Goal: Task Accomplishment & Management: Manage account settings

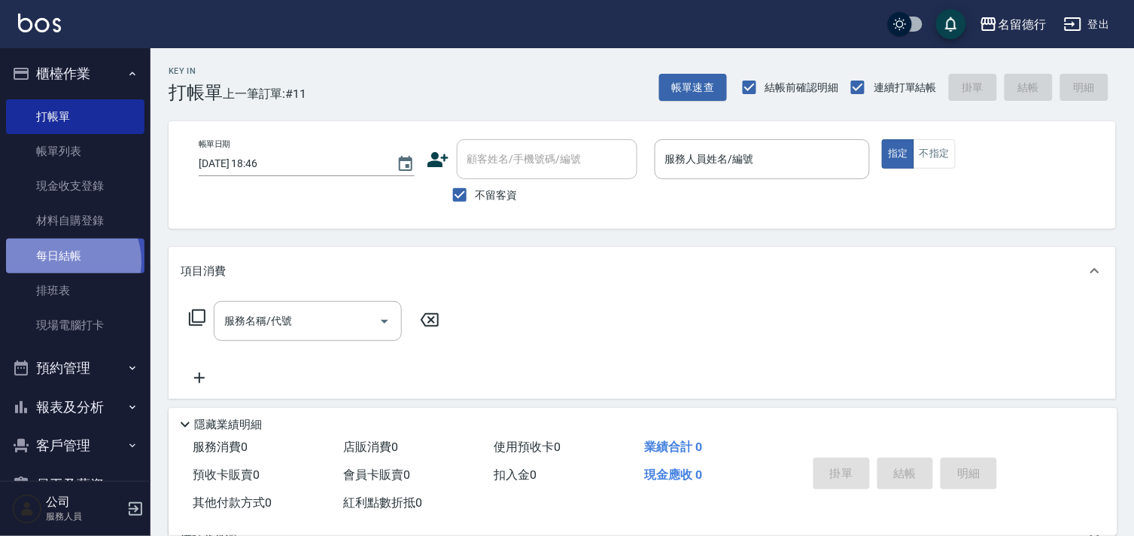
click at [69, 261] on link "每日結帳" at bounding box center [75, 256] width 138 height 35
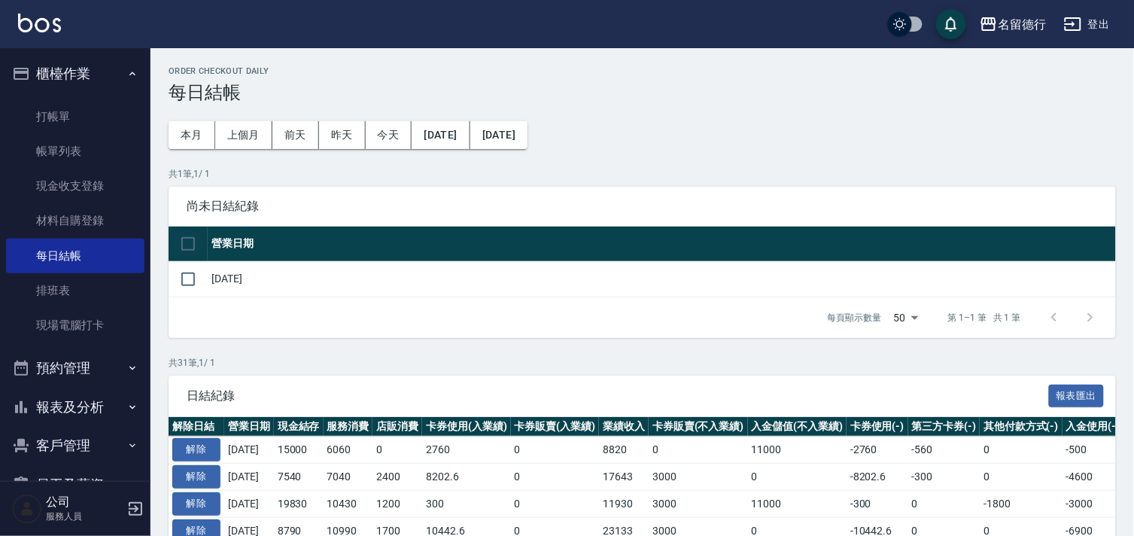
click at [191, 243] on input "checkbox" at bounding box center [188, 244] width 32 height 32
checkbox input "true"
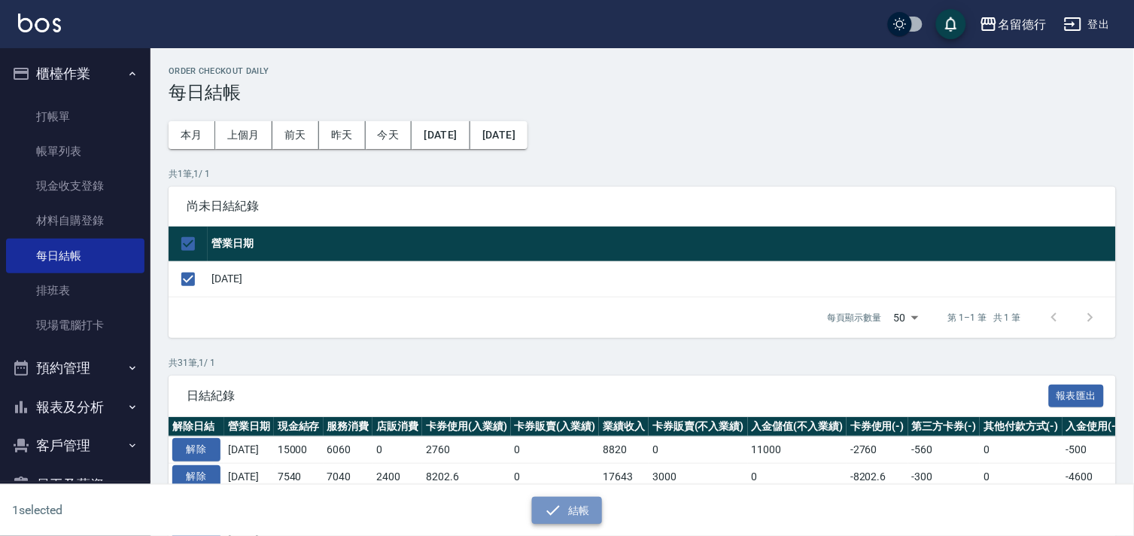
click at [559, 512] on icon "button" at bounding box center [553, 510] width 18 height 18
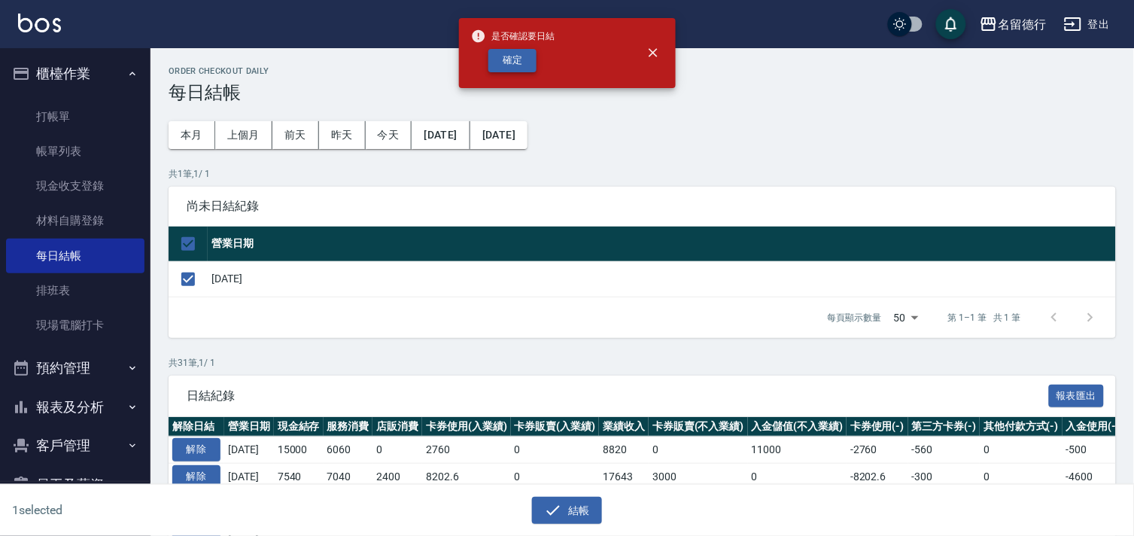
click at [499, 60] on button "確定" at bounding box center [512, 60] width 48 height 23
checkbox input "false"
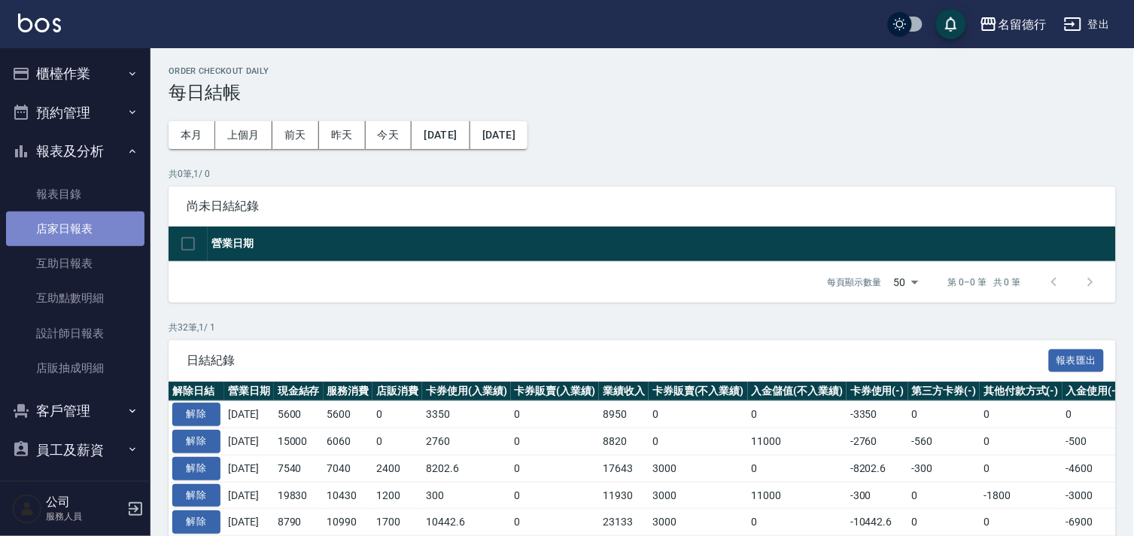
click at [87, 227] on link "店家日報表" at bounding box center [75, 228] width 138 height 35
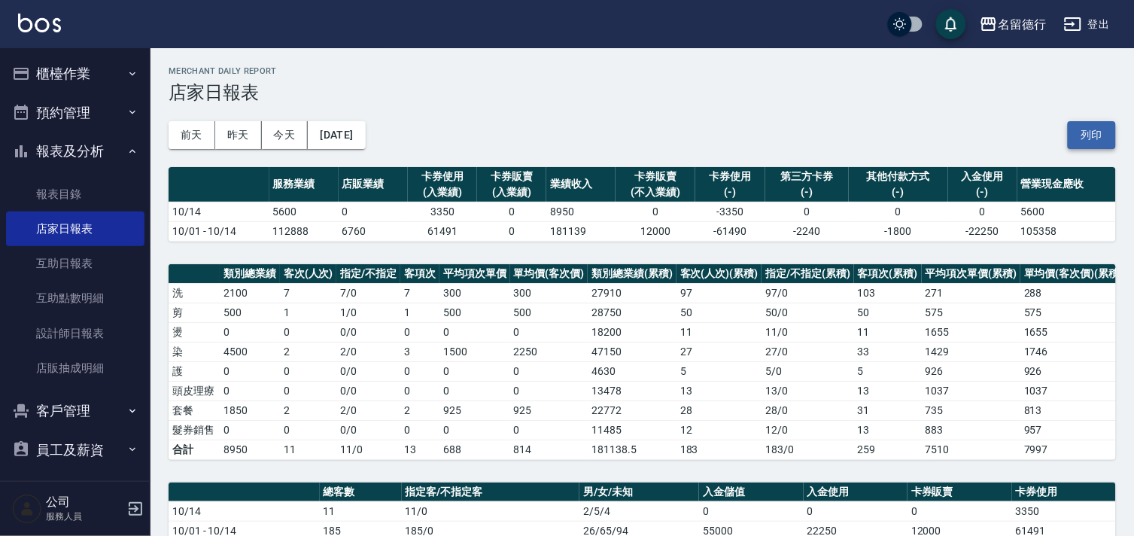
click at [1089, 134] on button "列印" at bounding box center [1092, 135] width 48 height 28
click at [72, 333] on link "設計師日報表" at bounding box center [75, 333] width 138 height 35
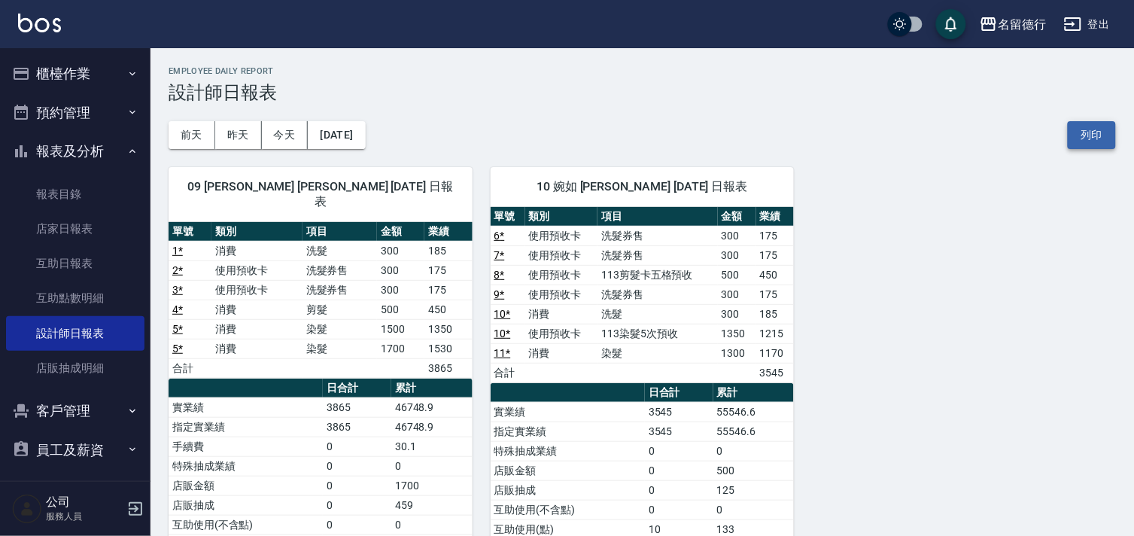
click at [1084, 138] on button "列印" at bounding box center [1092, 135] width 48 height 28
click at [78, 65] on button "櫃檯作業" at bounding box center [75, 73] width 138 height 39
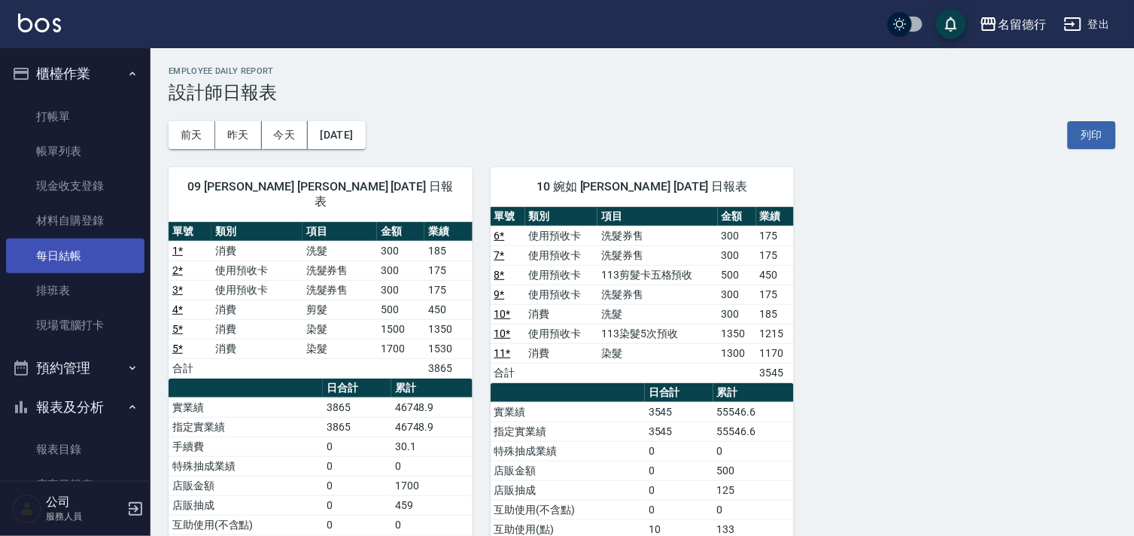
click at [55, 258] on link "每日結帳" at bounding box center [75, 256] width 138 height 35
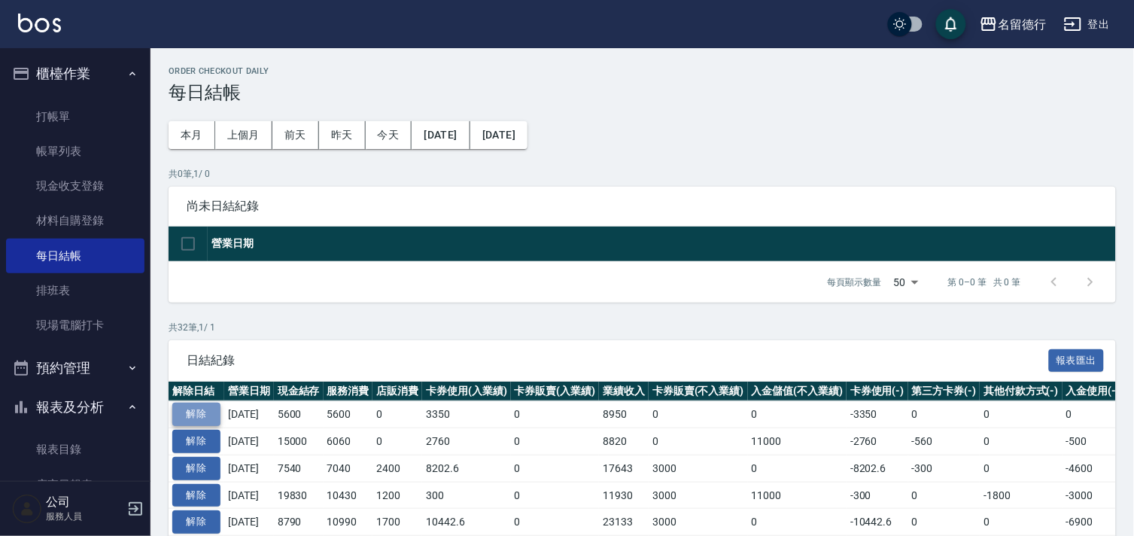
click at [196, 415] on button "解除" at bounding box center [196, 414] width 48 height 23
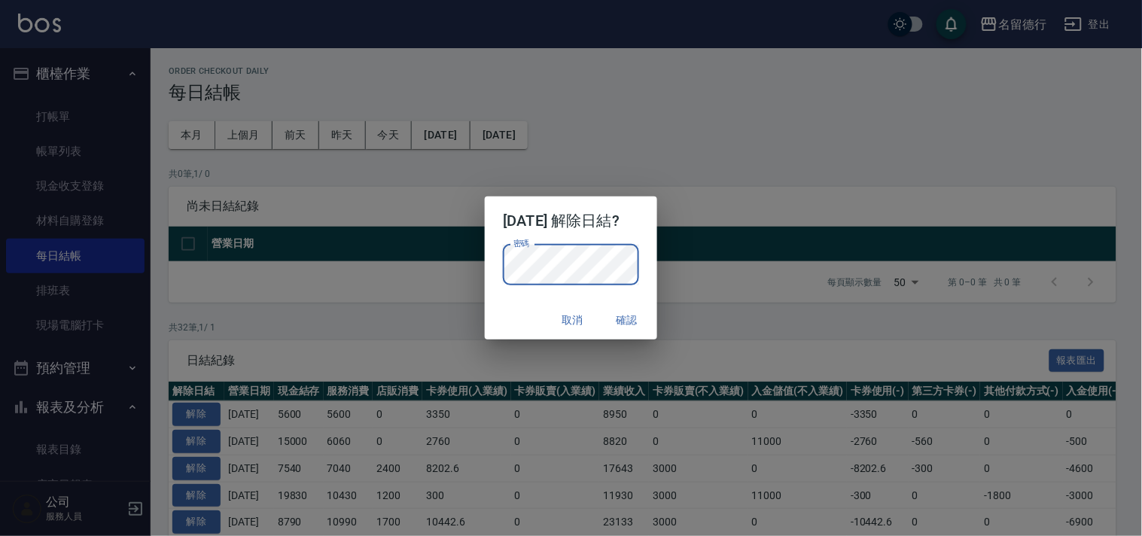
click at [667, 275] on div "2025/10/14 解除日結? 密碼 密碼 取消 確認" at bounding box center [571, 268] width 1142 height 536
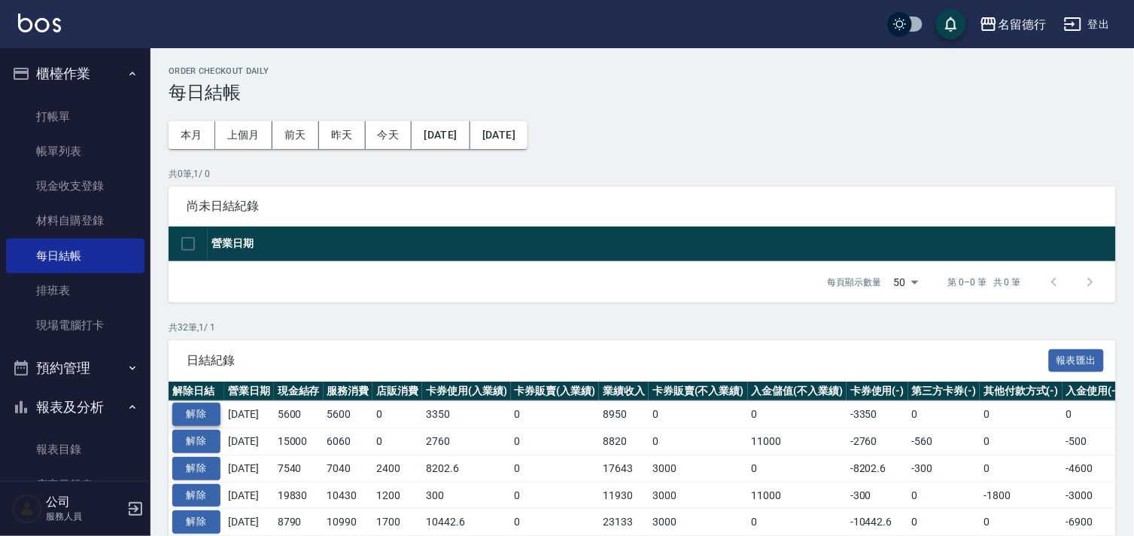
click at [196, 417] on button "解除" at bounding box center [196, 414] width 48 height 23
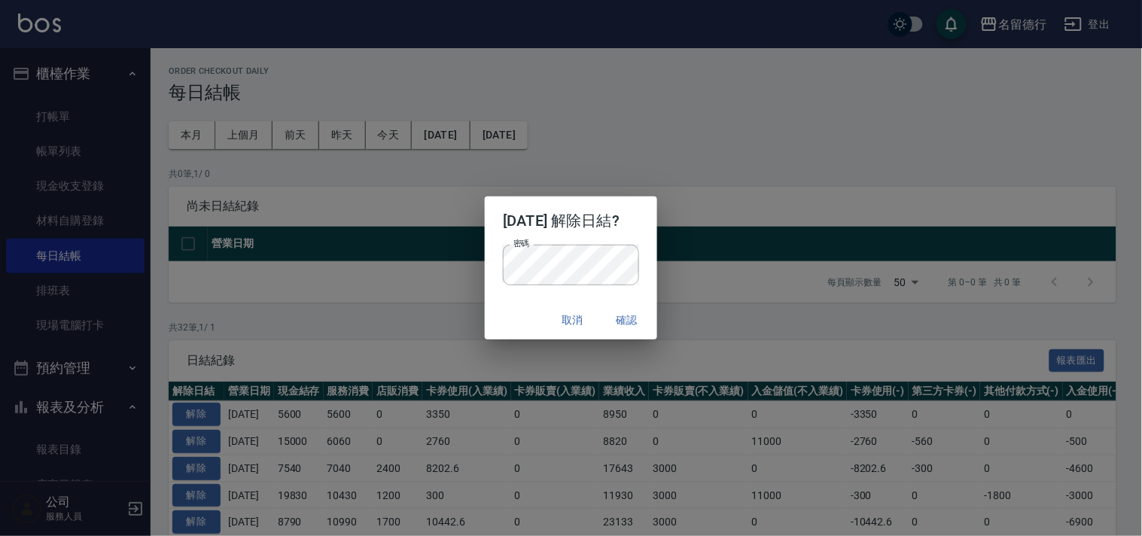
click at [637, 265] on p "密碼 密碼" at bounding box center [570, 265] width 135 height 41
click at [649, 318] on button "確認" at bounding box center [627, 320] width 48 height 28
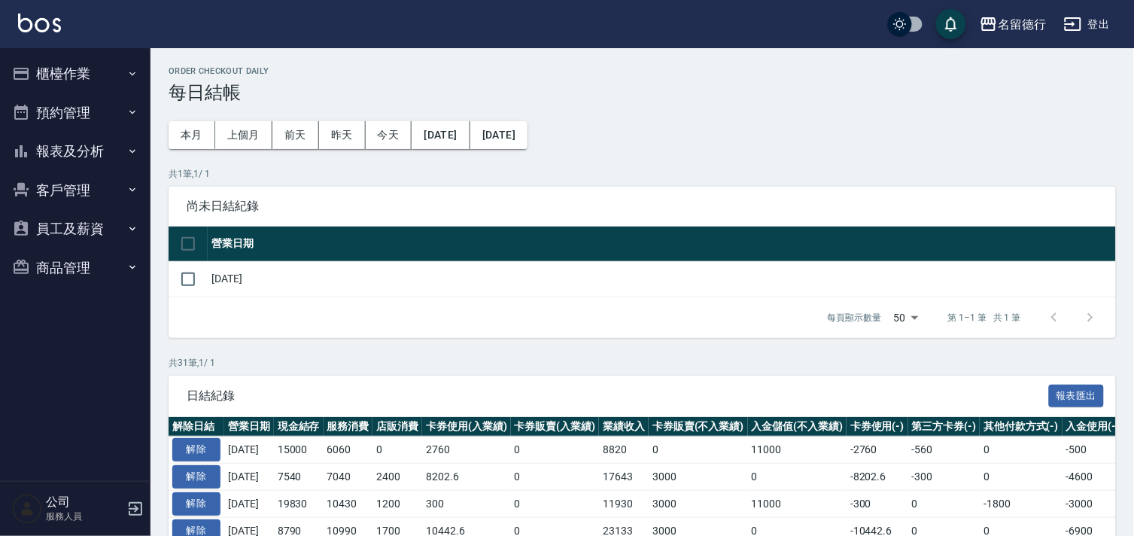
click at [61, 66] on button "櫃檯作業" at bounding box center [75, 73] width 138 height 39
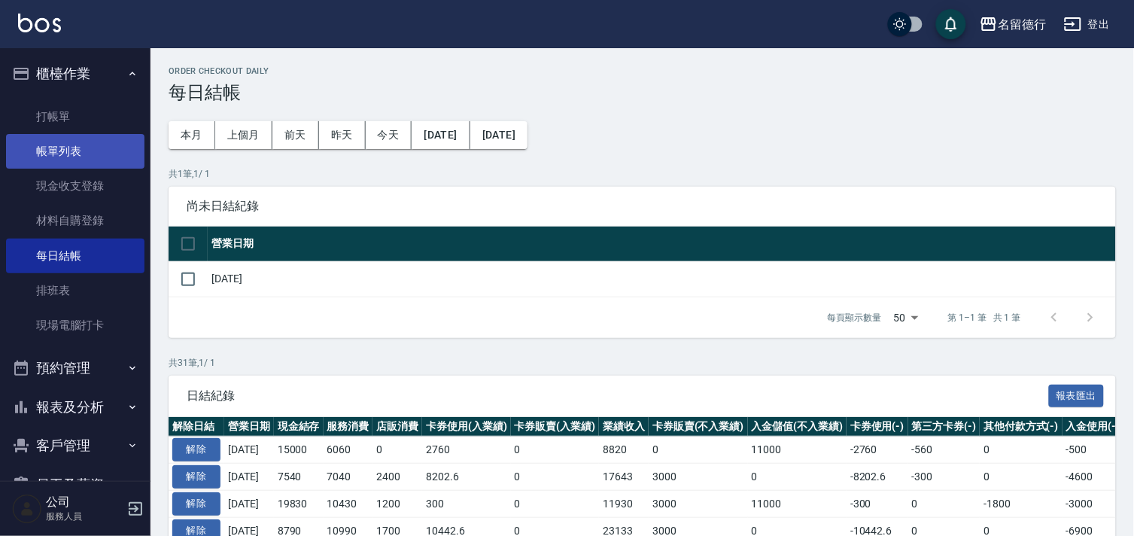
click at [57, 148] on link "帳單列表" at bounding box center [75, 151] width 138 height 35
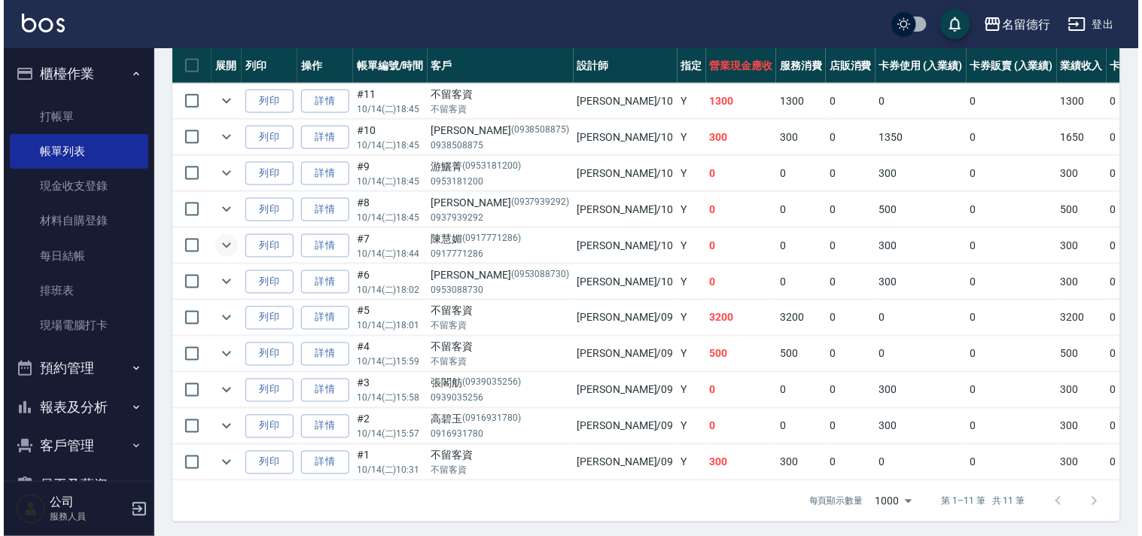
scroll to position [418, 0]
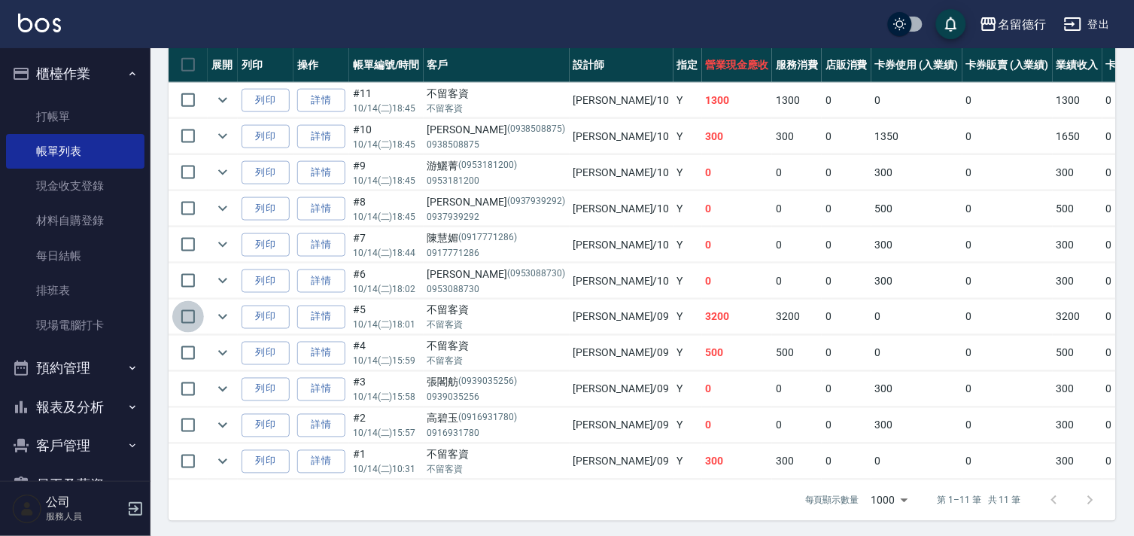
click at [187, 318] on input "checkbox" at bounding box center [188, 317] width 32 height 32
checkbox input "true"
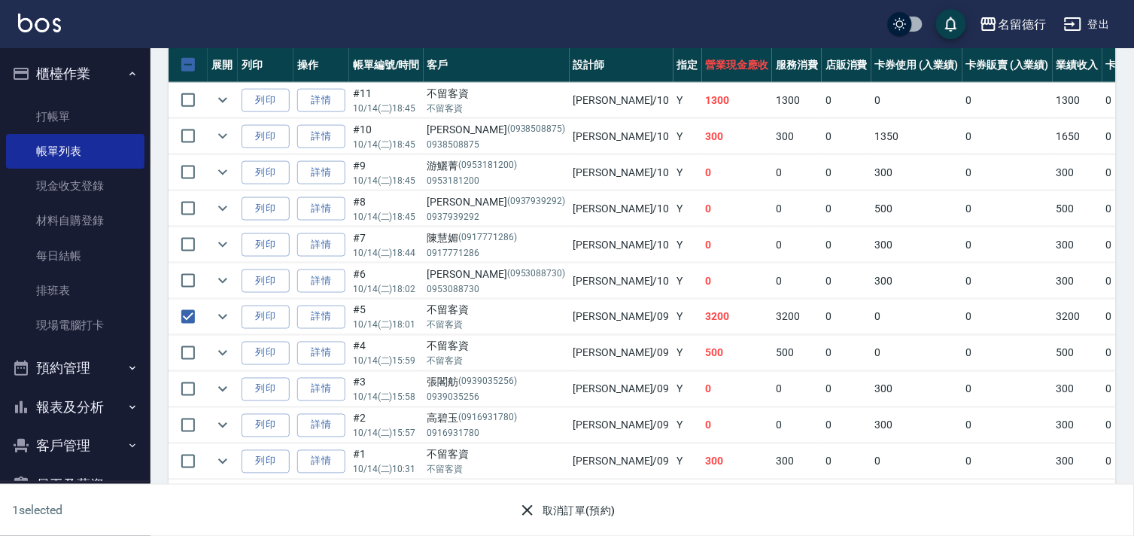
click at [559, 512] on button "取消訂單(預約)" at bounding box center [567, 511] width 109 height 28
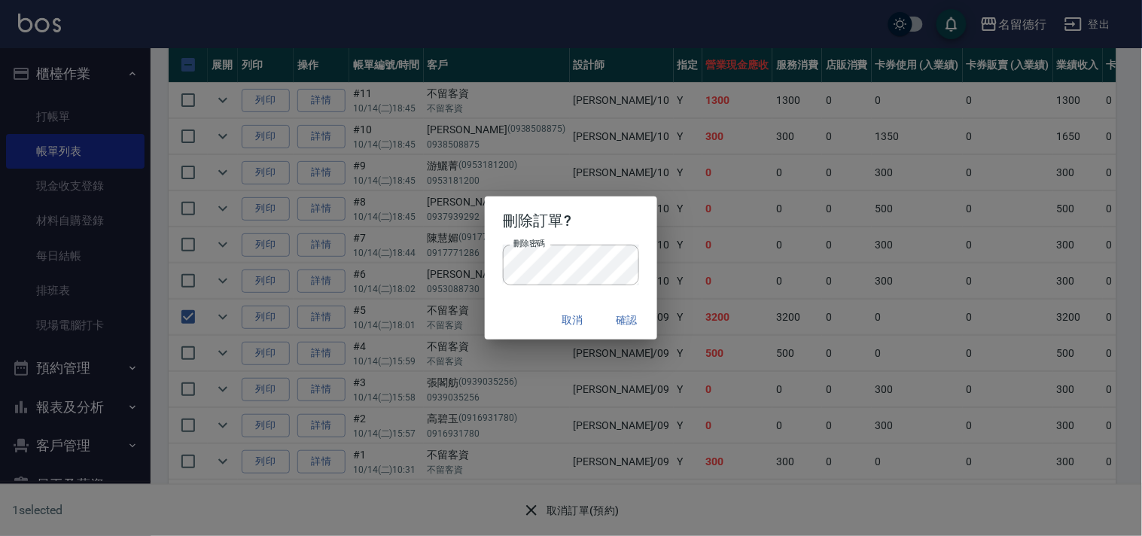
click at [528, 305] on div "取消 確認" at bounding box center [571, 320] width 172 height 40
click at [628, 317] on button "確認" at bounding box center [627, 320] width 48 height 28
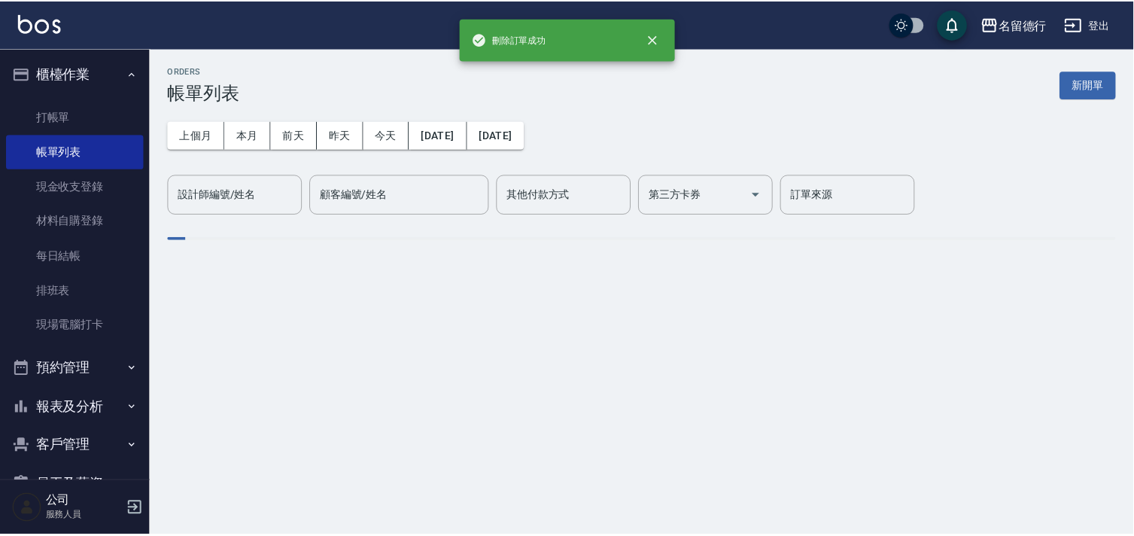
scroll to position [0, 0]
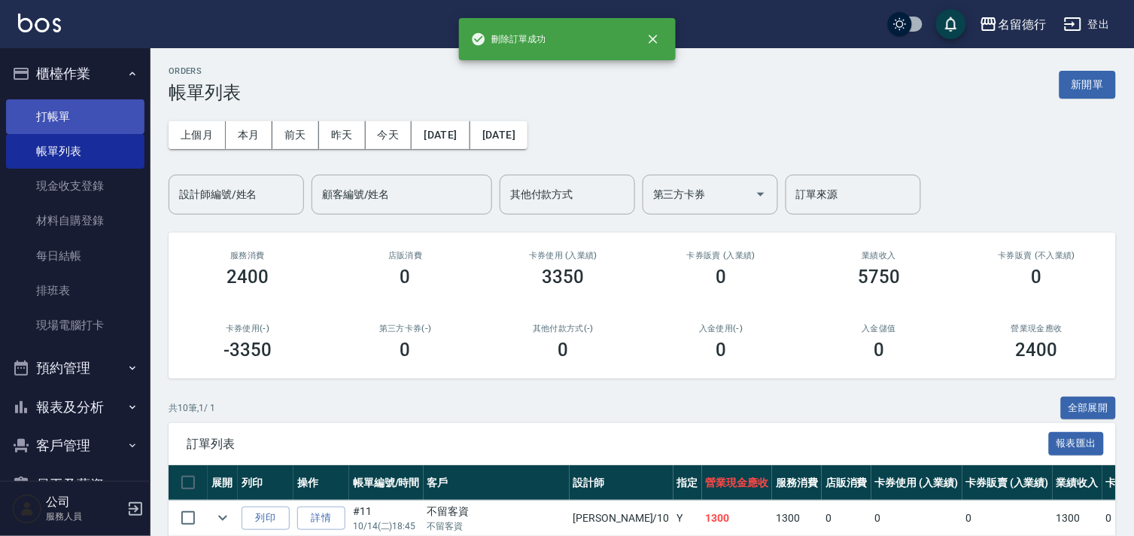
click at [50, 111] on link "打帳單" at bounding box center [75, 116] width 138 height 35
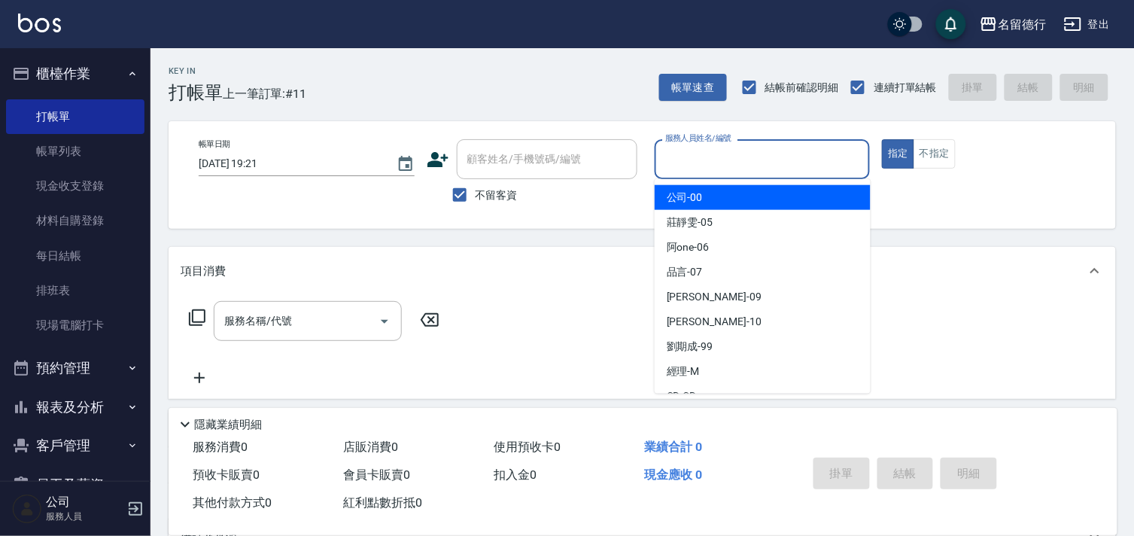
click at [698, 148] on input "服務人員姓名/編號" at bounding box center [763, 159] width 202 height 26
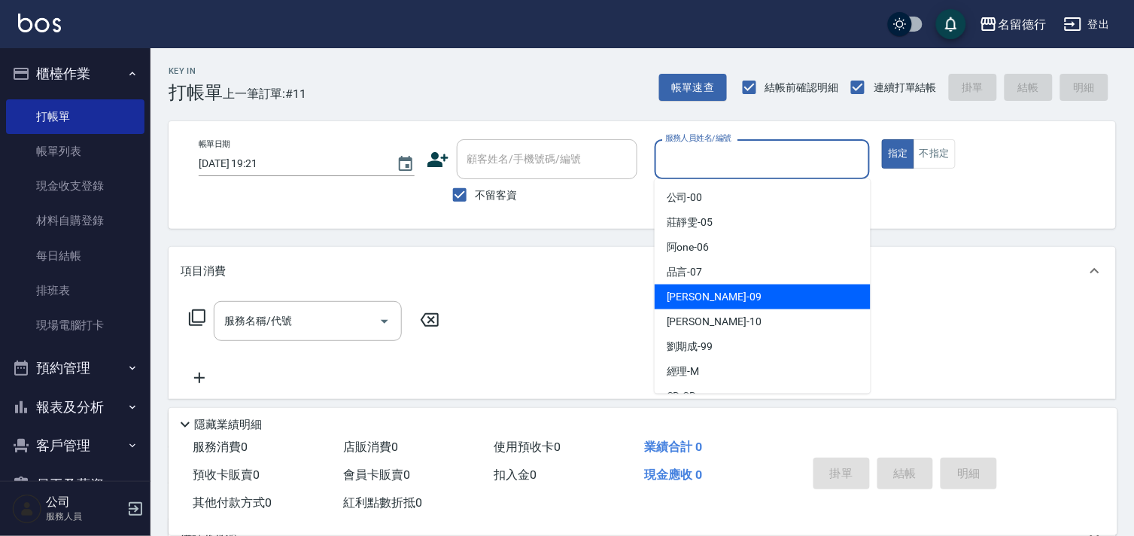
click at [687, 300] on span "[PERSON_NAME] -09" at bounding box center [714, 297] width 95 height 16
type input "[PERSON_NAME]-09"
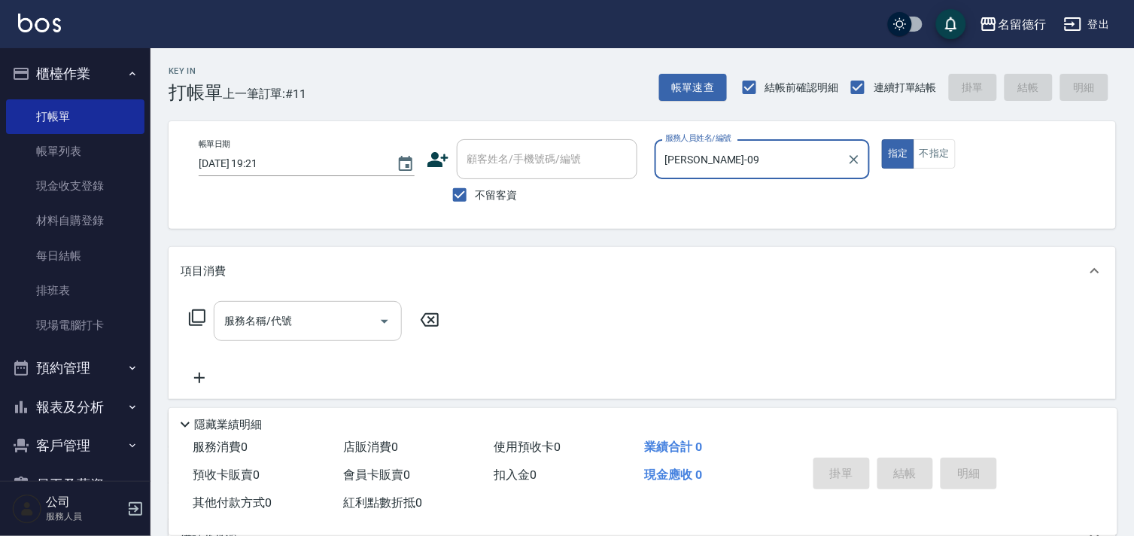
click at [291, 322] on div "服務名稱/代號 服務名稱/代號" at bounding box center [308, 321] width 188 height 40
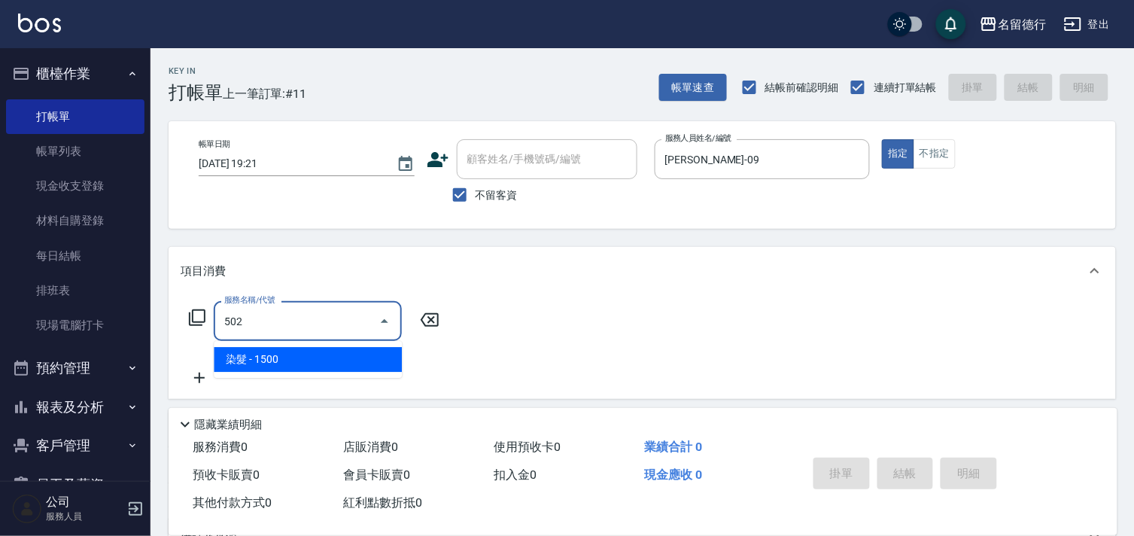
click at [300, 359] on span "染髮 - 1500" at bounding box center [308, 359] width 188 height 25
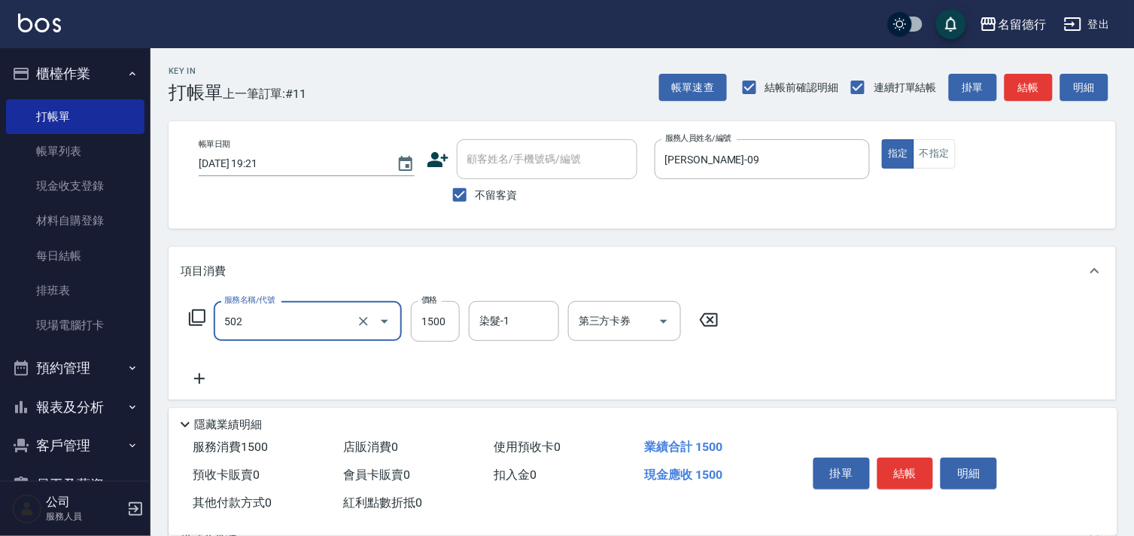
type input "染髮(502)"
click at [204, 377] on icon at bounding box center [200, 379] width 38 height 18
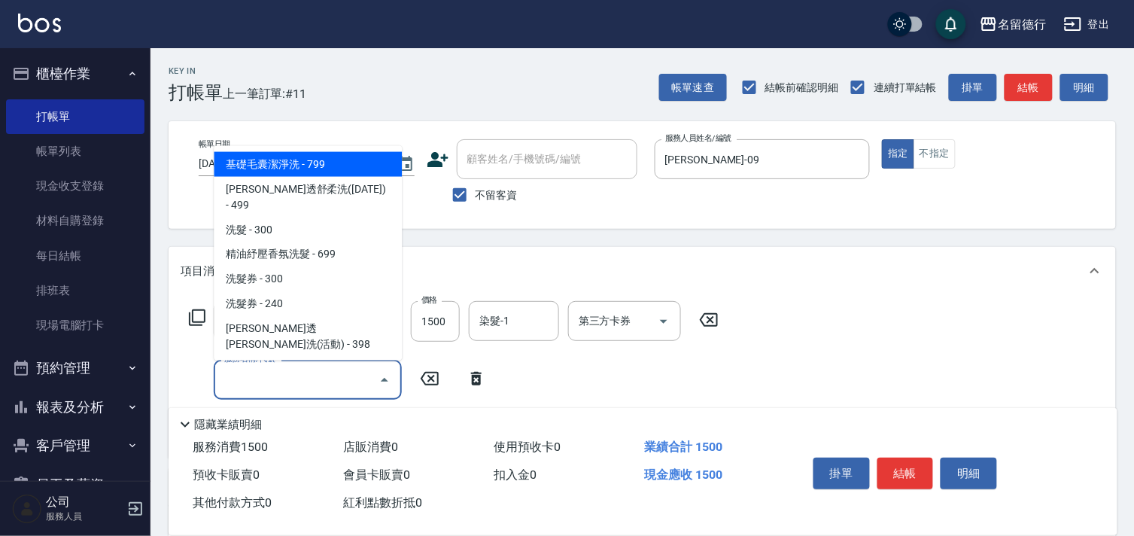
click at [252, 379] on input "服務名稱/代號" at bounding box center [297, 380] width 152 height 26
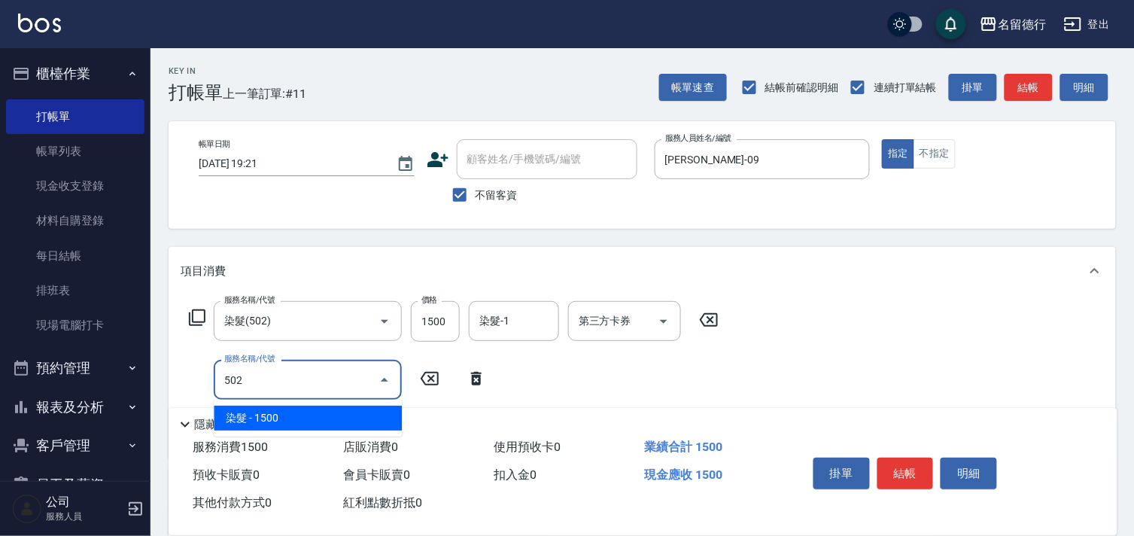
click at [286, 419] on span "染髮 - 1500" at bounding box center [308, 418] width 188 height 25
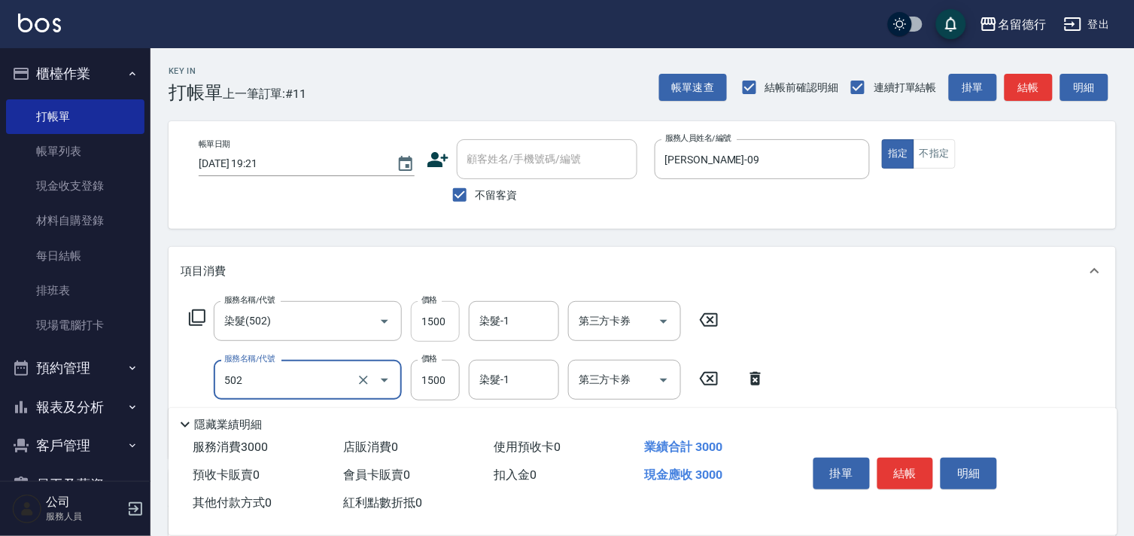
type input "染髮(502)"
click at [441, 315] on input "1500" at bounding box center [435, 321] width 49 height 41
type input "1700"
click at [483, 375] on input "染髮-1" at bounding box center [514, 380] width 77 height 26
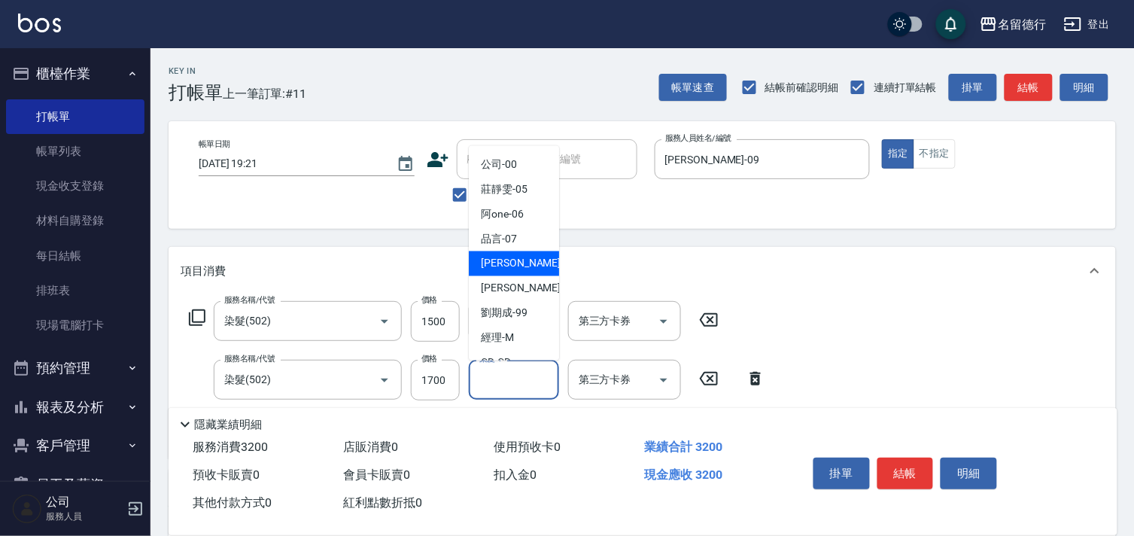
click at [488, 269] on span "[PERSON_NAME] -09" at bounding box center [528, 264] width 95 height 16
type input "[PERSON_NAME]-09"
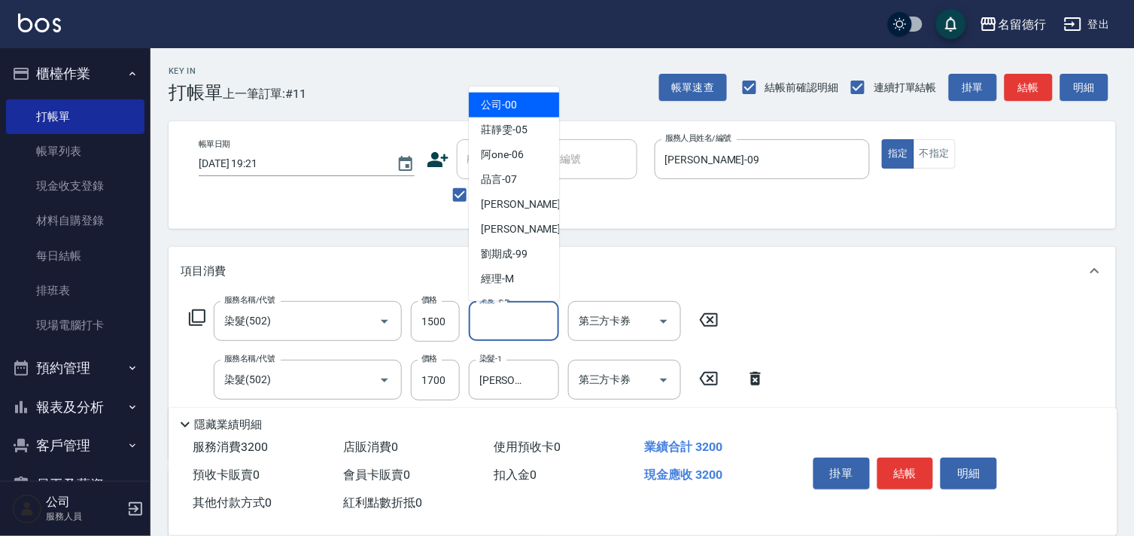
click at [484, 312] on div "染髮-1 染髮-1" at bounding box center [514, 321] width 90 height 40
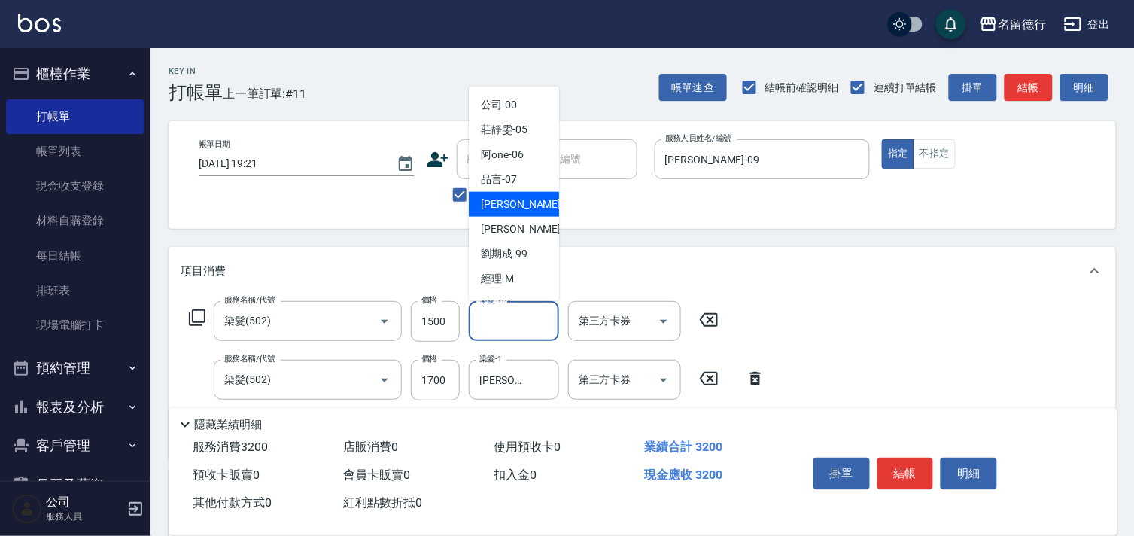
click at [494, 206] on span "[PERSON_NAME] -09" at bounding box center [528, 204] width 95 height 16
type input "[PERSON_NAME]-09"
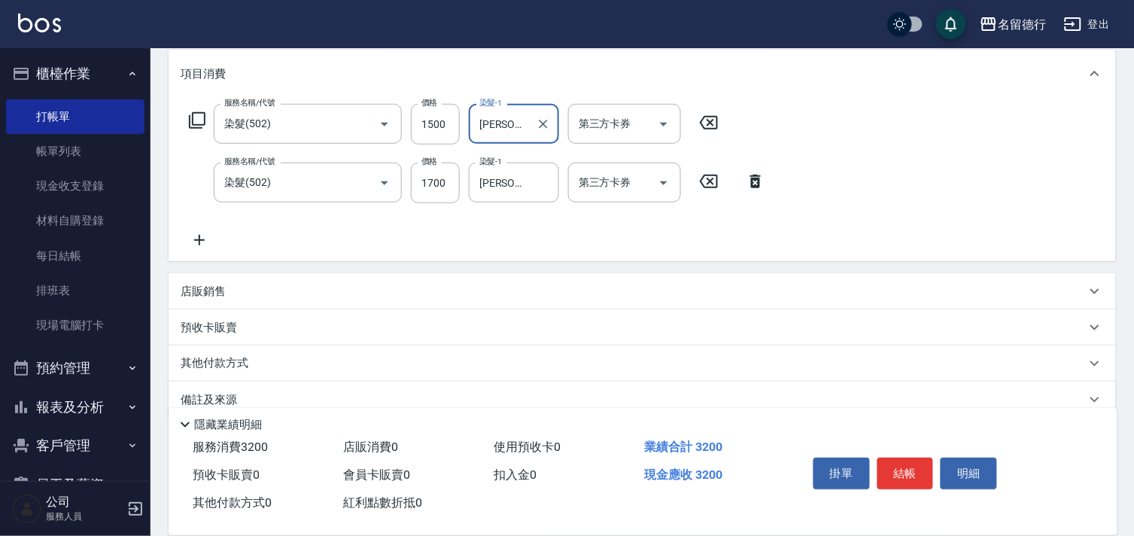
scroll to position [221, 0]
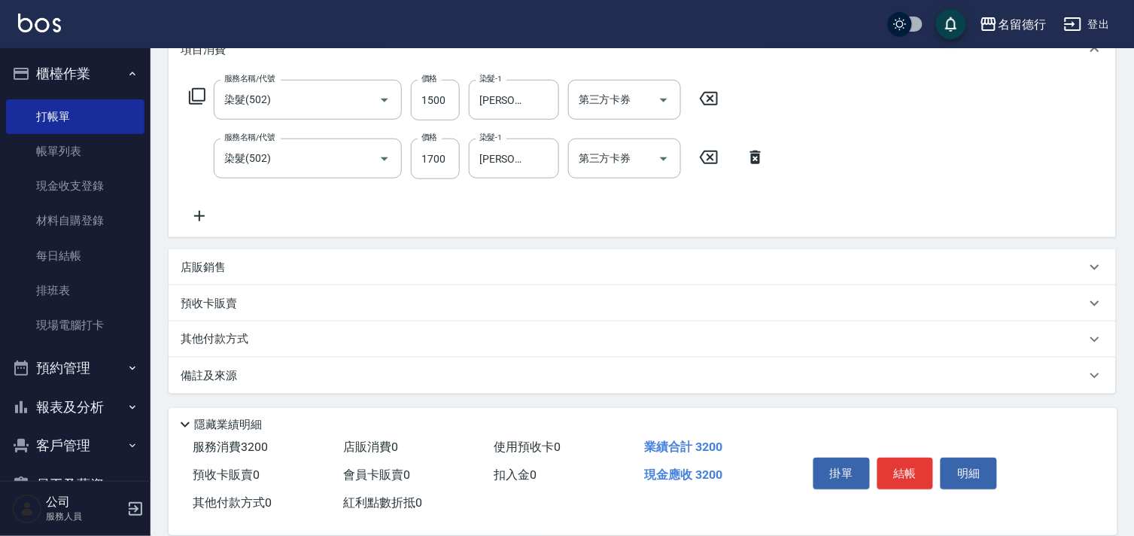
click at [208, 333] on p "其他付款方式" at bounding box center [218, 339] width 75 height 17
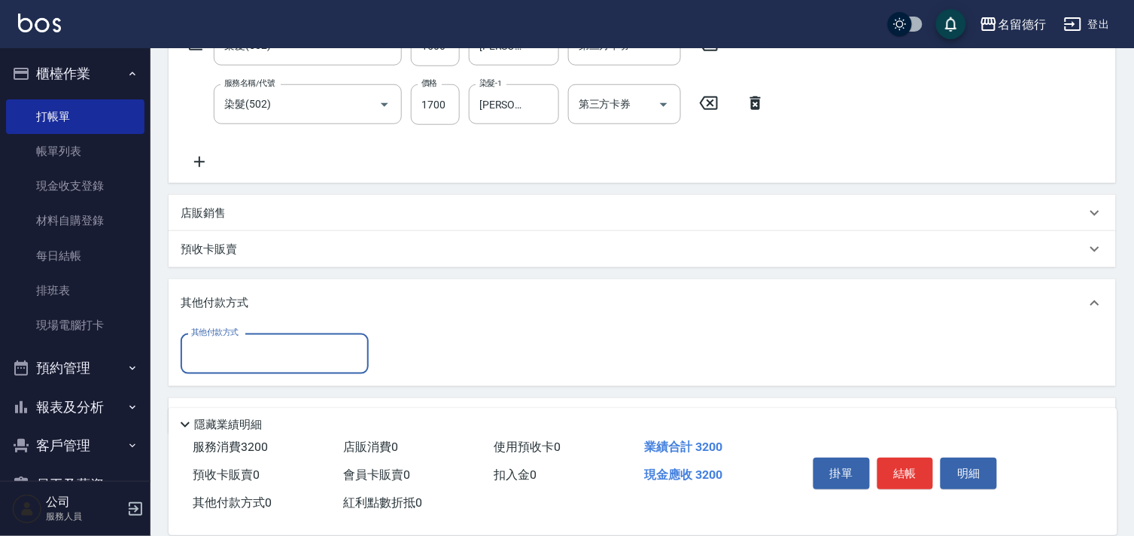
scroll to position [305, 0]
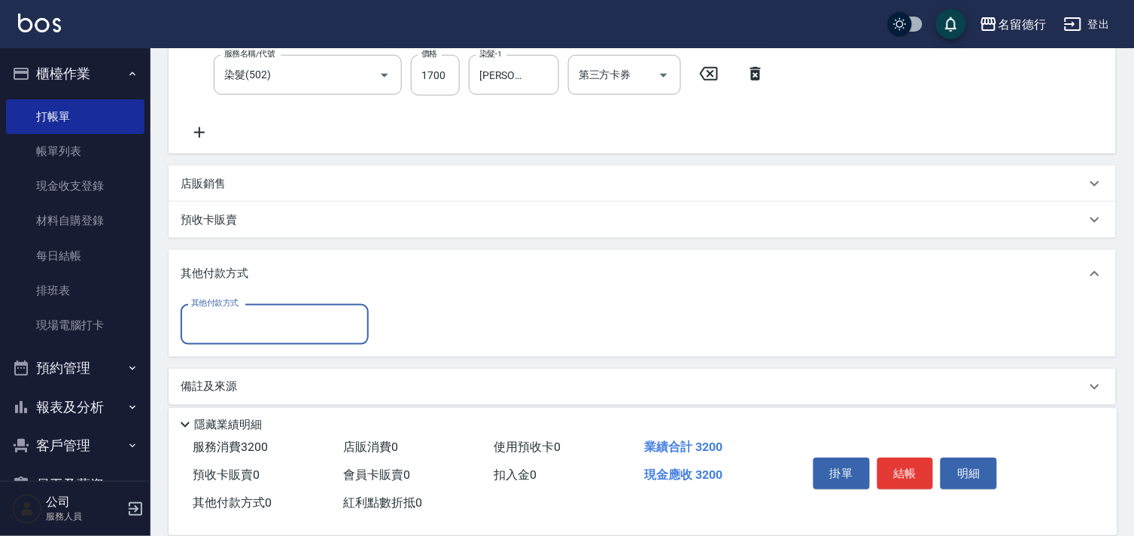
click at [213, 321] on input "其他付款方式" at bounding box center [274, 324] width 175 height 26
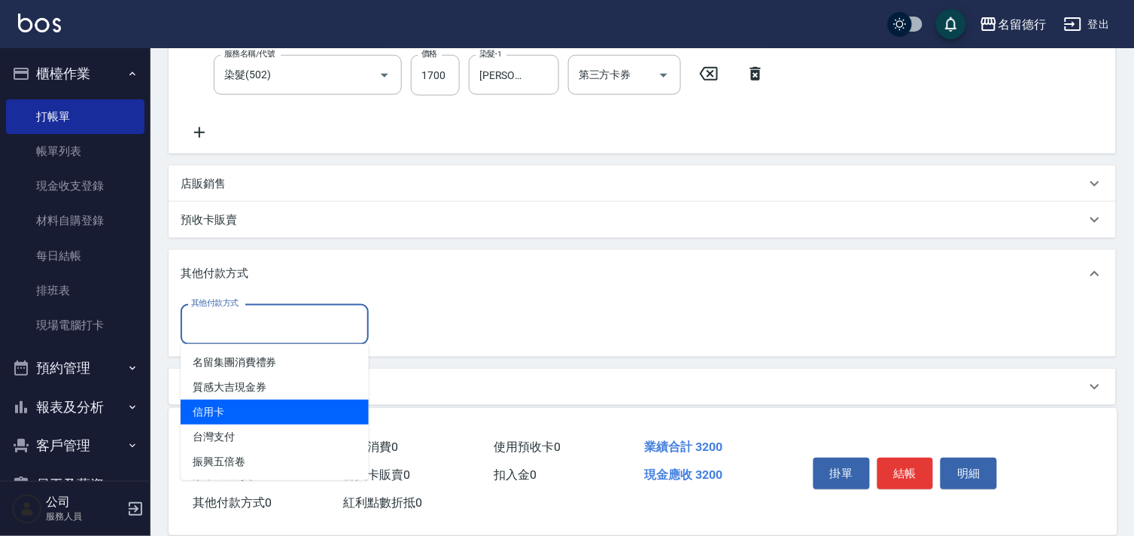
click at [238, 415] on span "信用卡" at bounding box center [275, 412] width 188 height 25
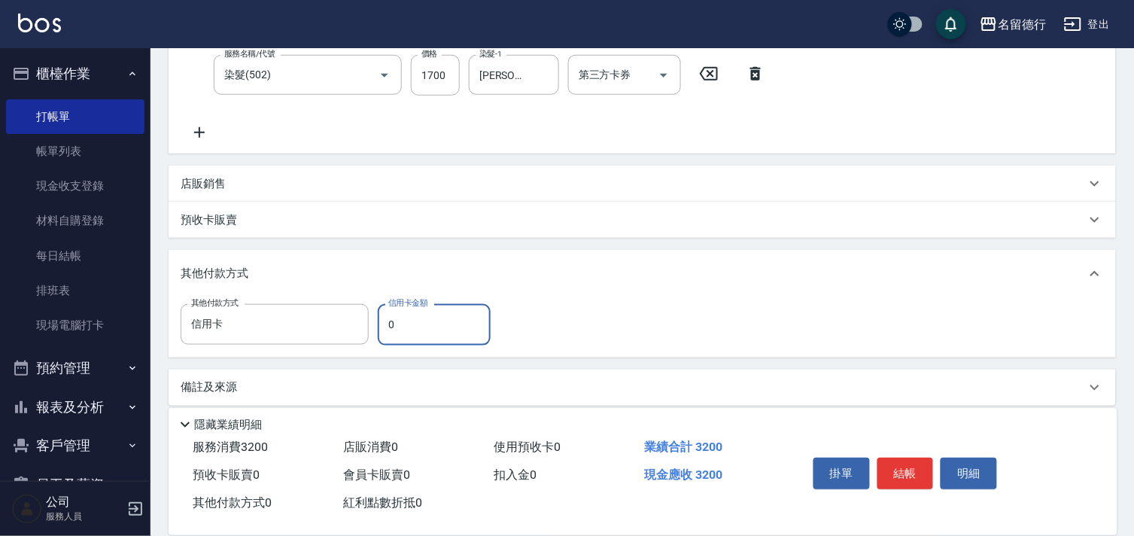
type input "信用卡"
type input "3200"
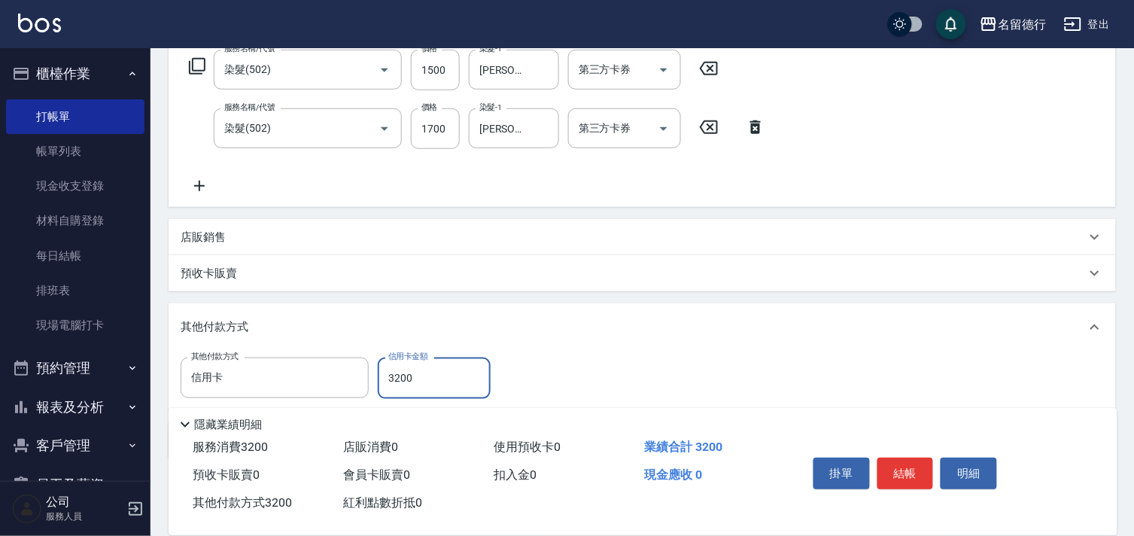
scroll to position [0, 0]
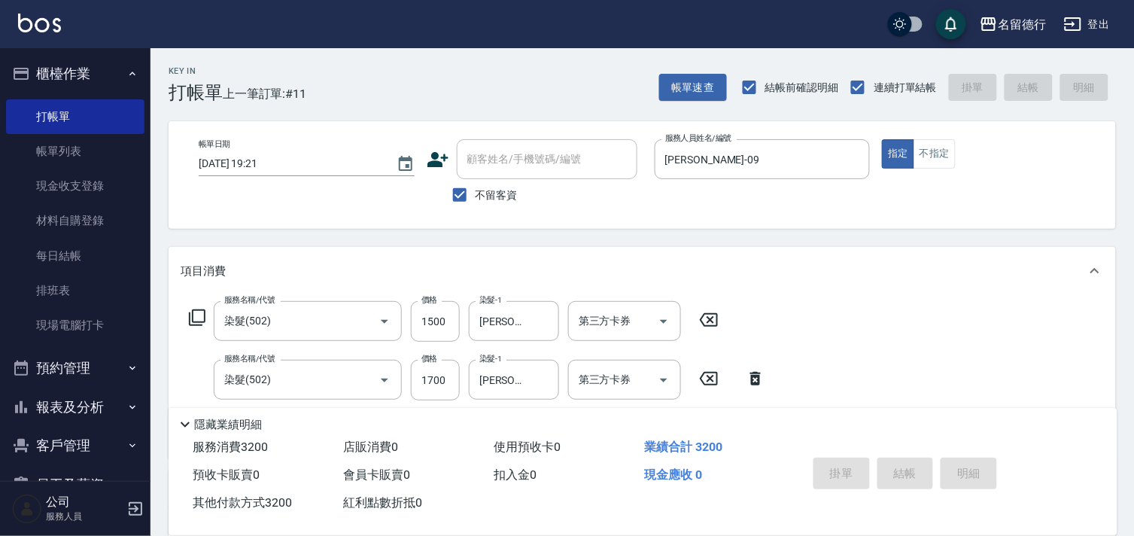
type input "[DATE] 19:22"
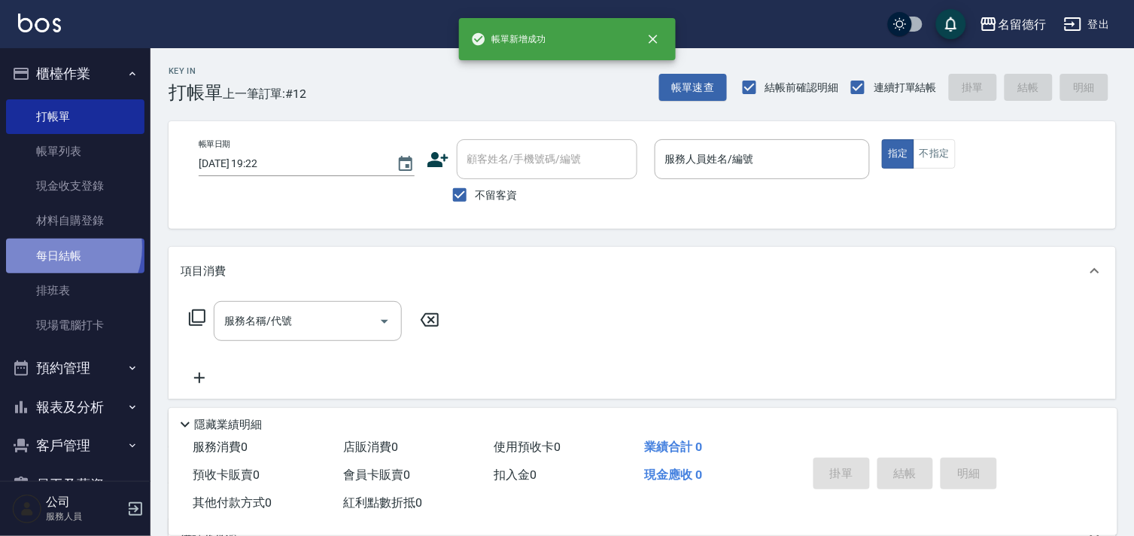
click at [60, 247] on link "每日結帳" at bounding box center [75, 256] width 138 height 35
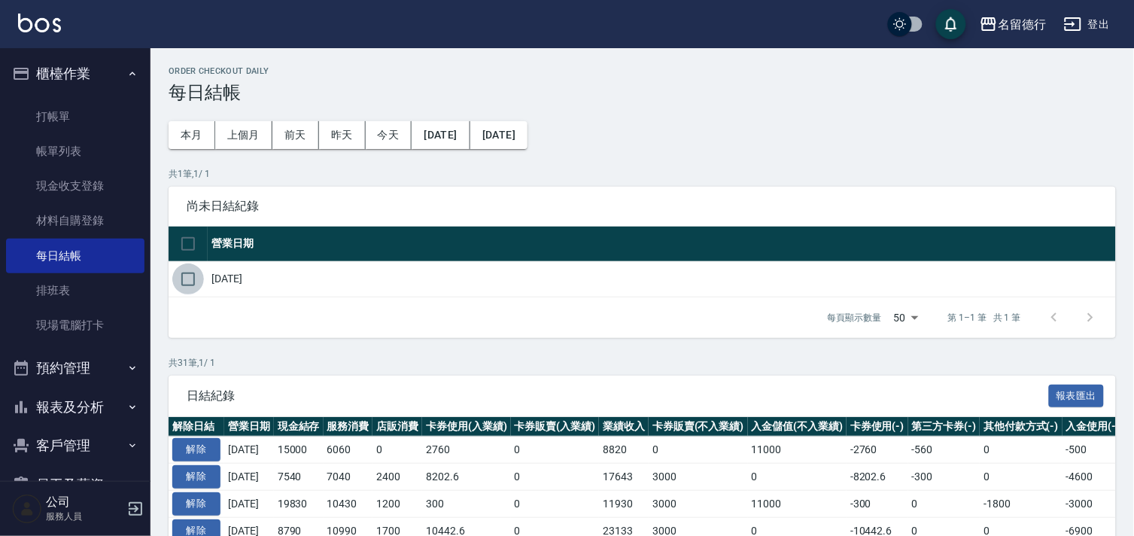
click at [198, 275] on input "checkbox" at bounding box center [188, 279] width 32 height 32
checkbox input "true"
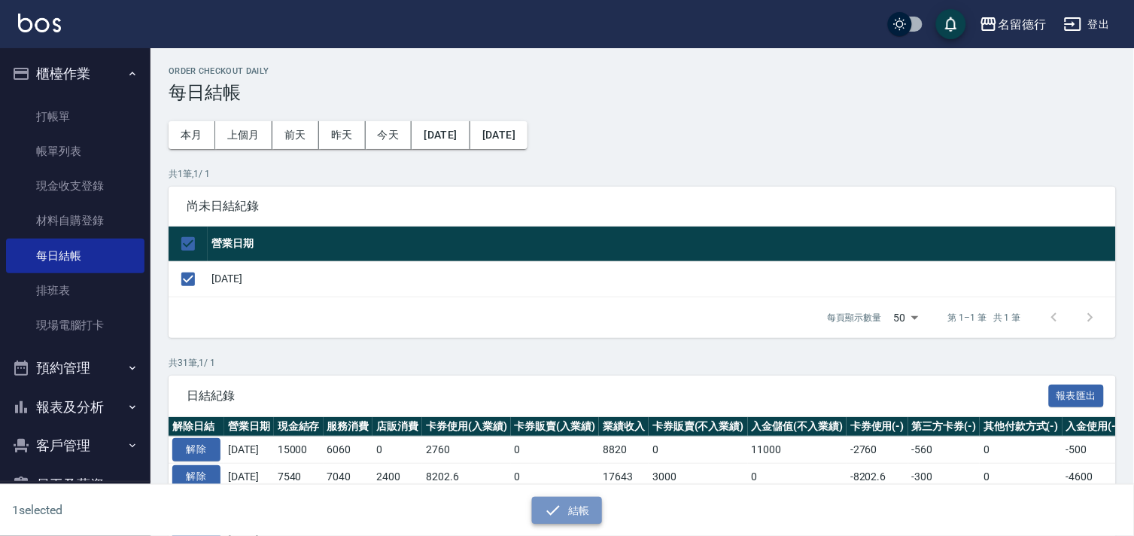
click at [563, 502] on button "結帳" at bounding box center [567, 511] width 70 height 28
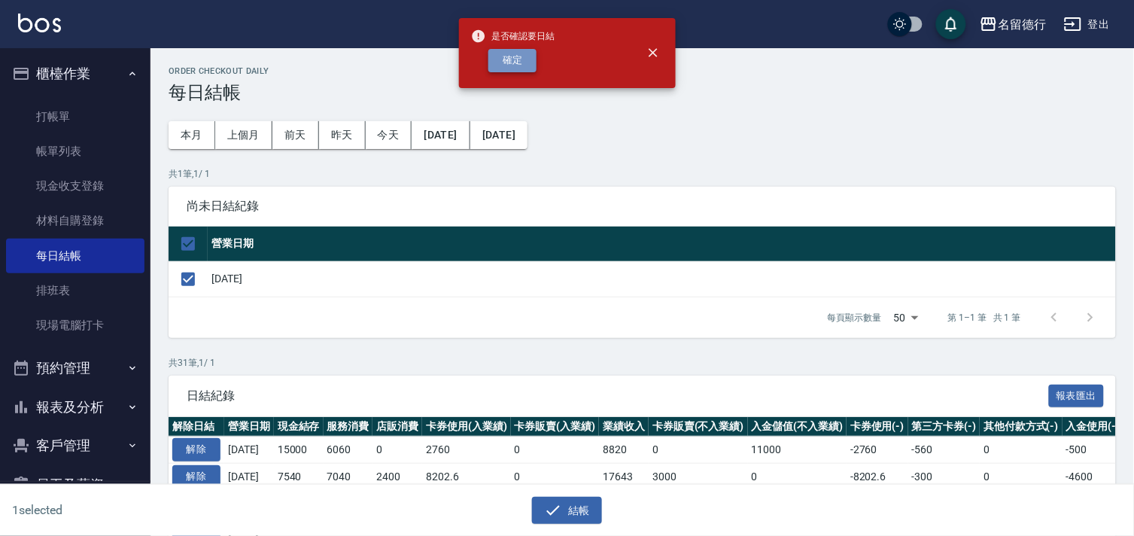
click at [522, 62] on button "確定" at bounding box center [512, 60] width 48 height 23
checkbox input "false"
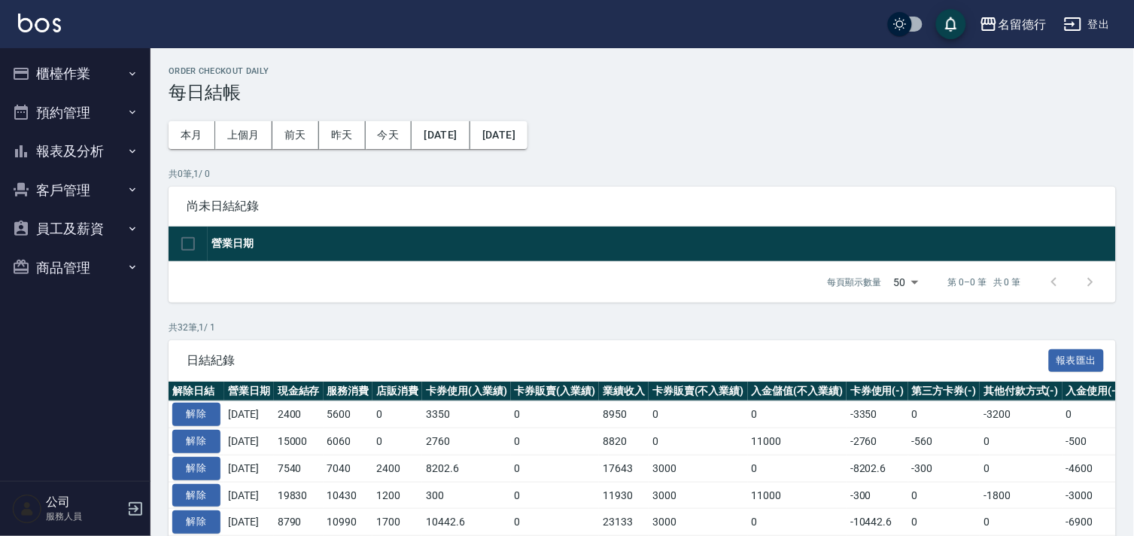
click at [61, 152] on button "報表及分析" at bounding box center [75, 151] width 138 height 39
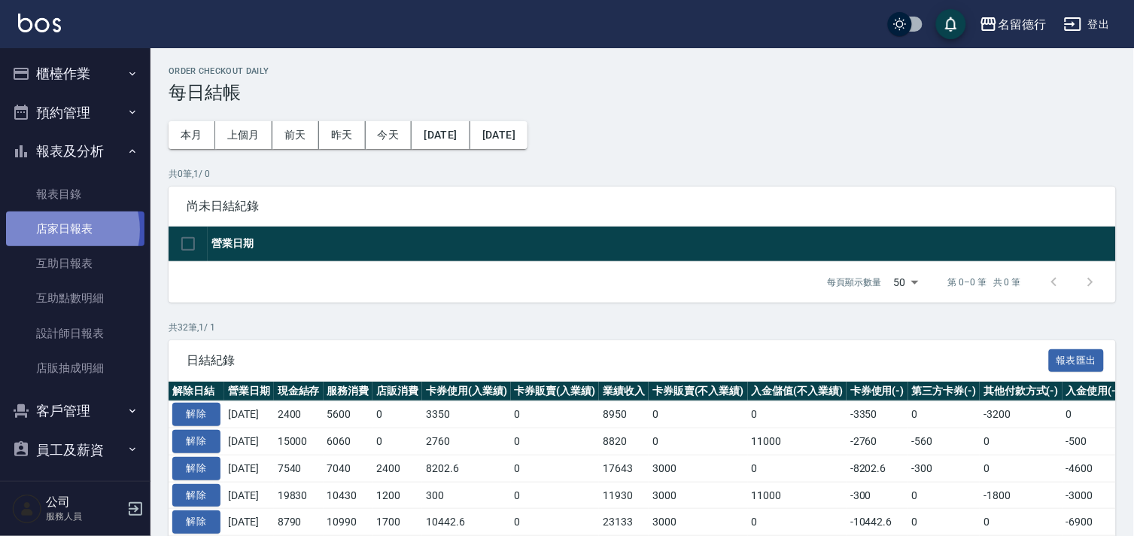
click at [62, 230] on link "店家日報表" at bounding box center [75, 228] width 138 height 35
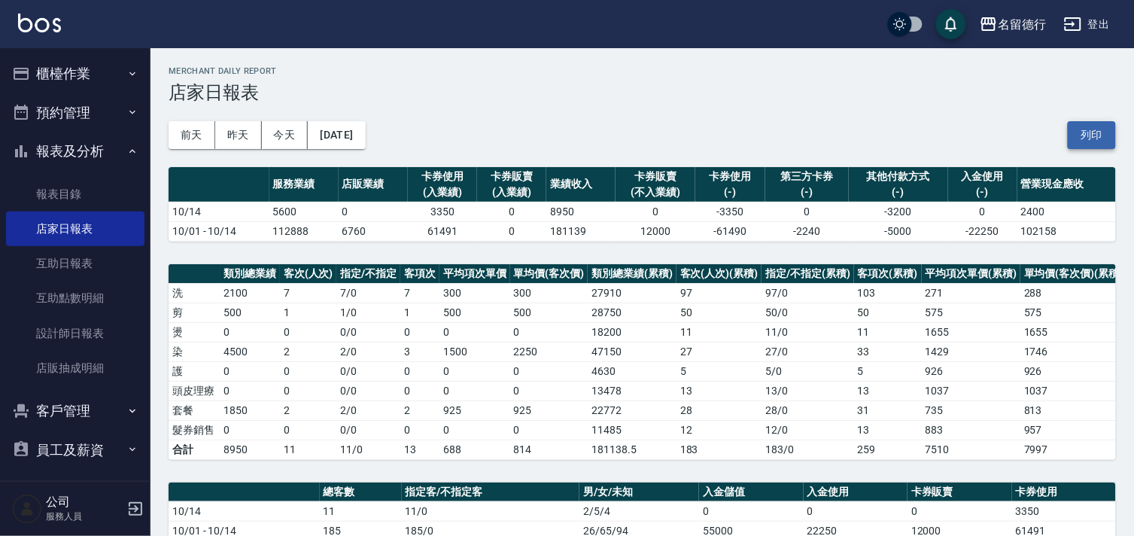
click at [1094, 138] on button "列印" at bounding box center [1092, 135] width 48 height 28
click at [84, 335] on link "設計師日報表" at bounding box center [75, 333] width 138 height 35
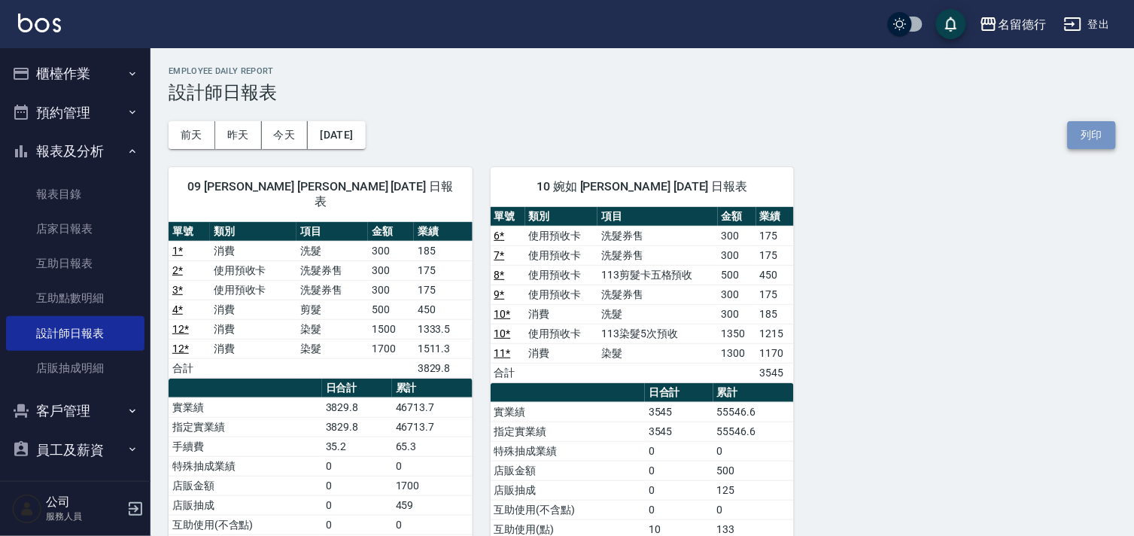
click at [1096, 133] on button "列印" at bounding box center [1092, 135] width 48 height 28
